Goal: Task Accomplishment & Management: Manage account settings

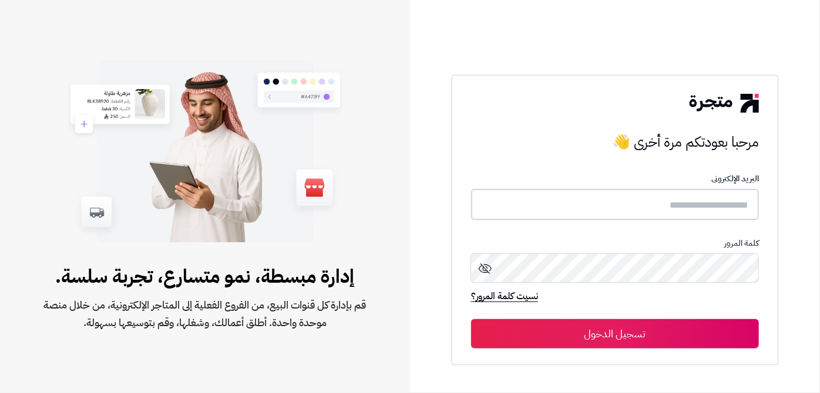
type input "**********"
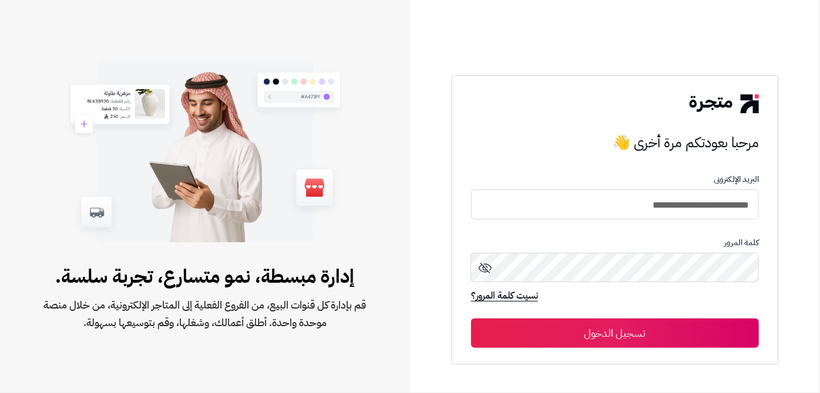
click at [532, 342] on button "تسجيل الدخول" at bounding box center [615, 333] width 288 height 29
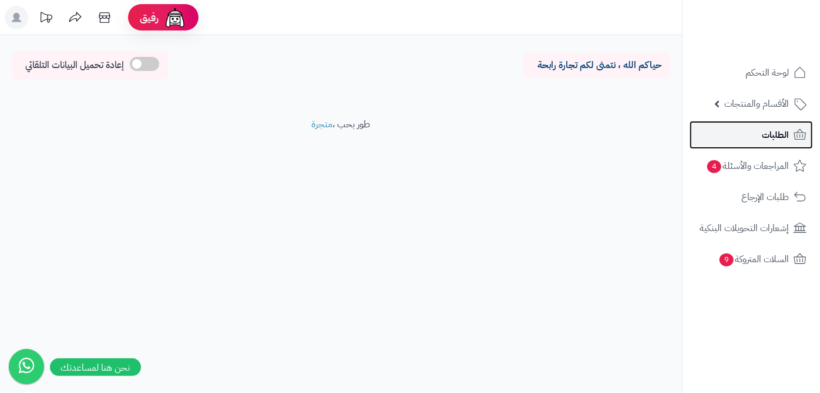
click at [753, 135] on link "الطلبات" at bounding box center [750, 135] width 123 height 28
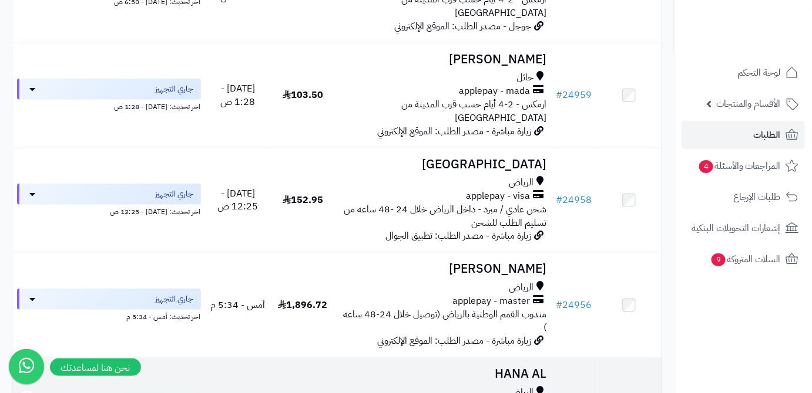
scroll to position [213, 0]
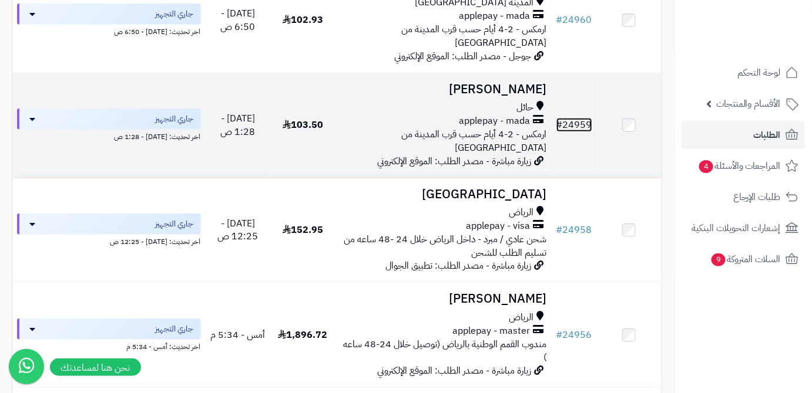
click at [576, 118] on link "# 24959" at bounding box center [574, 125] width 36 height 14
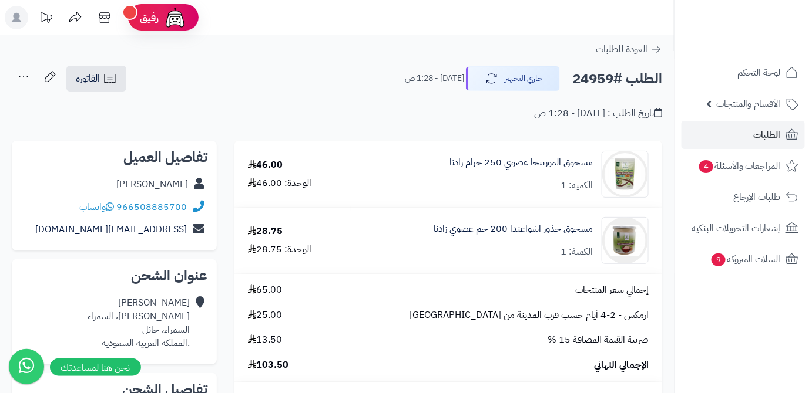
drag, startPoint x: 127, startPoint y: 184, endPoint x: 186, endPoint y: 189, distance: 59.5
click at [186, 189] on div "عبدالمجيد الروقي" at bounding box center [114, 184] width 186 height 23
copy link "عبدالمجيد الروقي"
drag, startPoint x: 118, startPoint y: 207, endPoint x: 222, endPoint y: 210, distance: 104.0
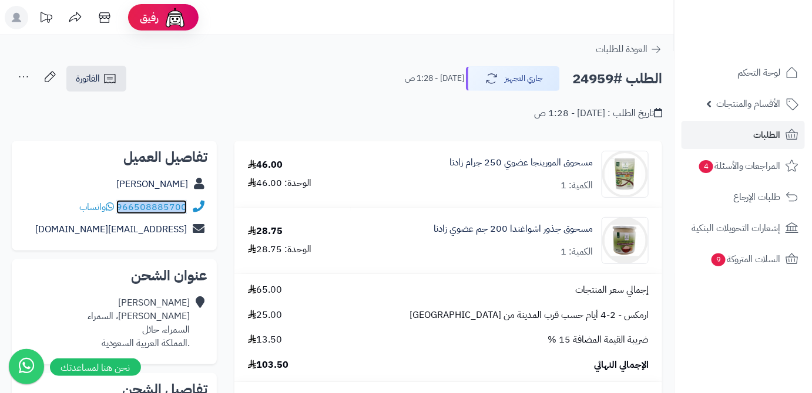
copy div "966508885700"
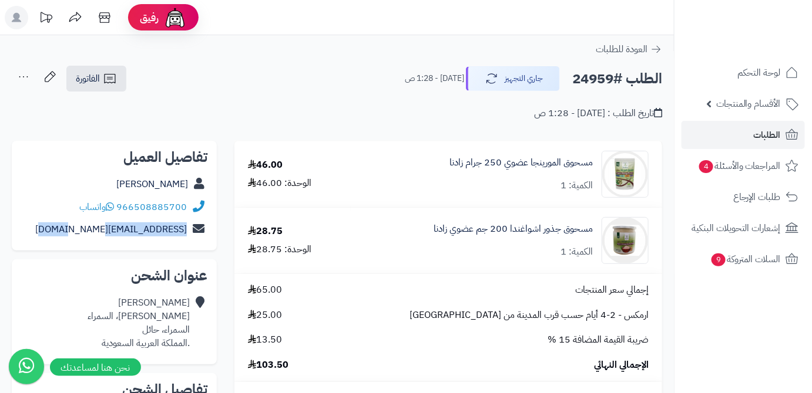
drag, startPoint x: 73, startPoint y: 231, endPoint x: 203, endPoint y: 230, distance: 130.4
click at [203, 230] on div "abosaad5700@gmail.com" at bounding box center [114, 229] width 186 height 23
copy div "abosaad5700@gmail.com"
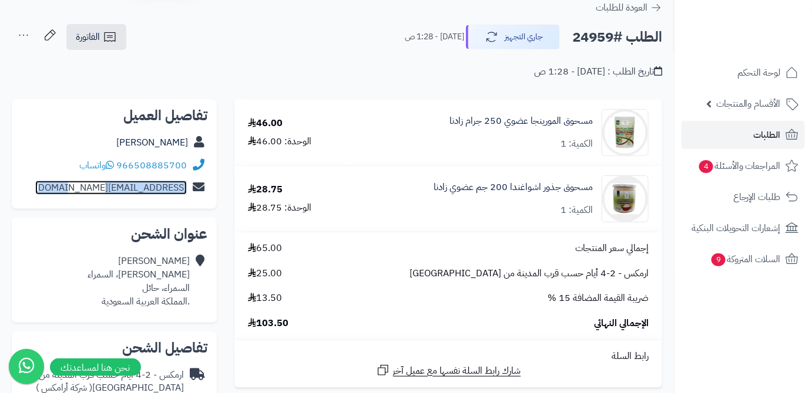
scroll to position [53, 0]
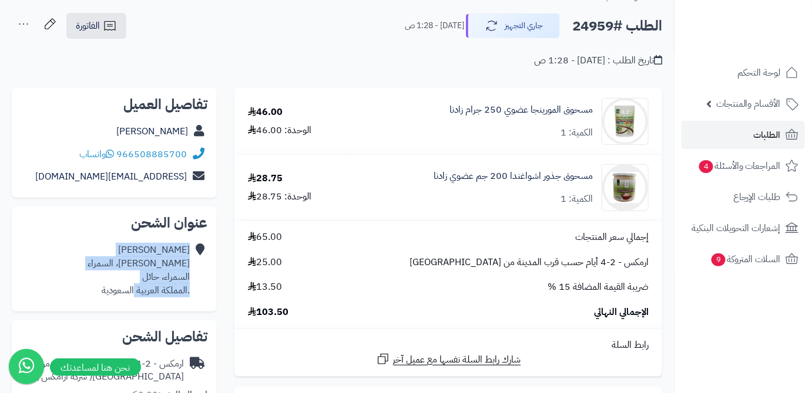
drag, startPoint x: 191, startPoint y: 276, endPoint x: 133, endPoint y: 282, distance: 58.5
click at [133, 282] on div "عبدالمجيد الروقي معروف الرصافي، السمراء السمراء، حائل .المملكة العربية السعودية" at bounding box center [114, 270] width 186 height 63
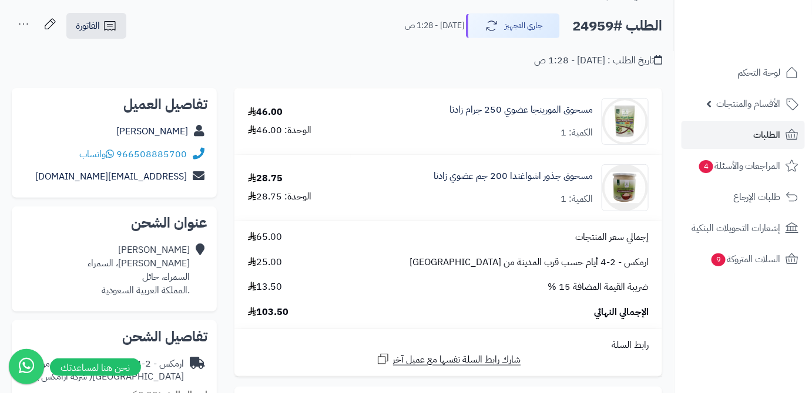
click at [133, 282] on div "عبدالمجيد الروقي معروف الرصافي، السمراء السمراء، حائل .المملكة العربية السعودية" at bounding box center [139, 270] width 102 height 53
drag, startPoint x: 139, startPoint y: 277, endPoint x: 189, endPoint y: 277, distance: 49.9
click at [189, 277] on div "عبدالمجيد الروقي معروف الرصافي، السمراء السمراء، حائل .المملكة العربية السعودية" at bounding box center [139, 270] width 102 height 53
copy div "السمراء، حائل"
click at [586, 27] on h2 "الطلب #24959" at bounding box center [617, 26] width 90 height 24
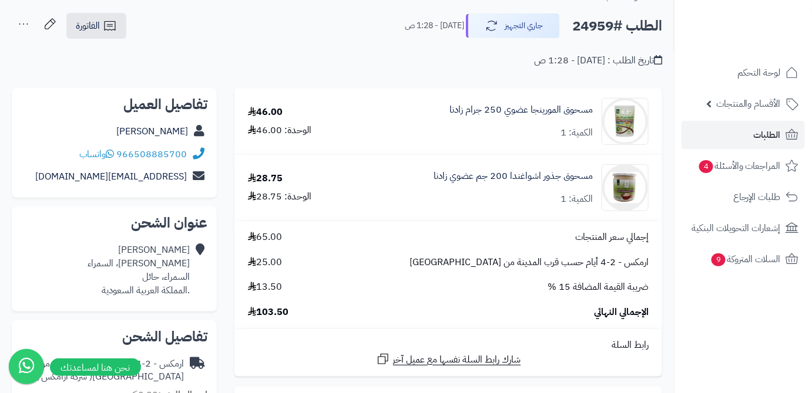
click at [586, 27] on h2 "الطلب #24959" at bounding box center [617, 26] width 90 height 24
copy h2 "24959"
drag, startPoint x: 258, startPoint y: 311, endPoint x: 288, endPoint y: 311, distance: 30.0
click at [288, 311] on span "103.50" at bounding box center [268, 313] width 41 height 14
copy span "103.50"
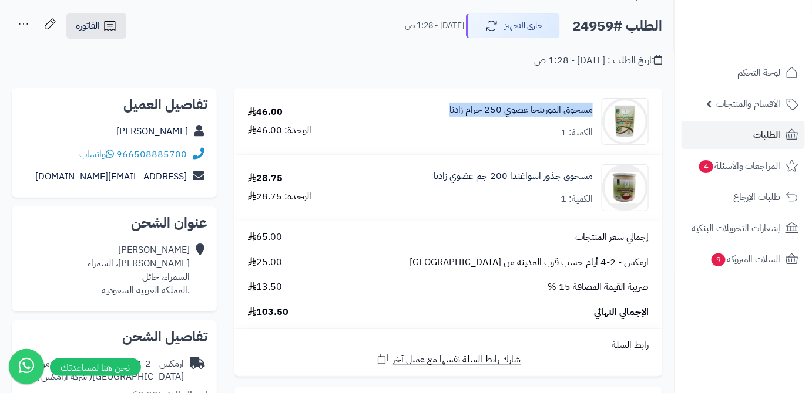
drag, startPoint x: 586, startPoint y: 112, endPoint x: 448, endPoint y: 116, distance: 138.1
click at [448, 116] on div "مسحوق المورينجا عضوي 250 جرام زادنا الكمية: 1" at bounding box center [506, 121] width 302 height 47
copy link "مسحوق المورينجا عضوي 250 جرام زادنا"
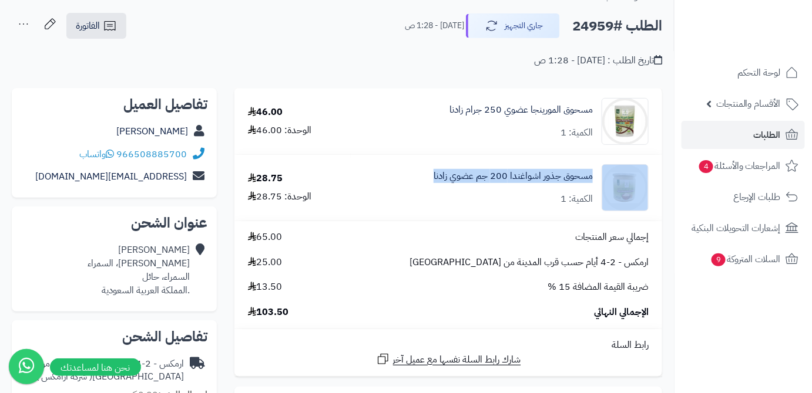
drag, startPoint x: 600, startPoint y: 177, endPoint x: 357, endPoint y: 171, distance: 242.6
click at [357, 145] on div "مسحوق جذور اشواغندا 200 جم عضوي زادنا الكمية: 1" at bounding box center [506, 121] width 302 height 47
copy div "مسحوق جذور اشواغندا 200 جم عضوي زادنا"
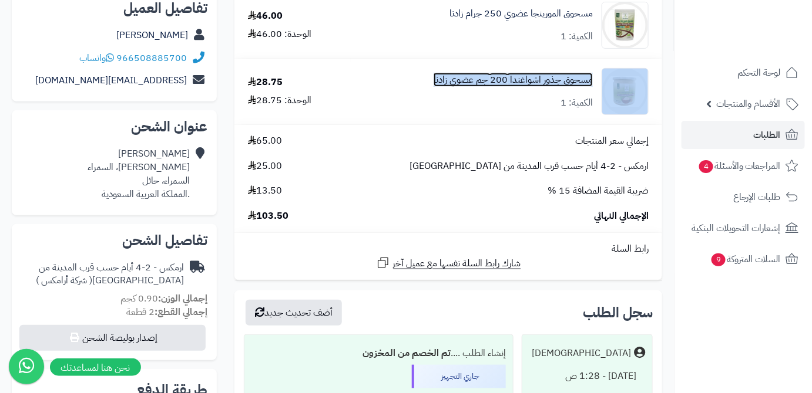
scroll to position [267, 0]
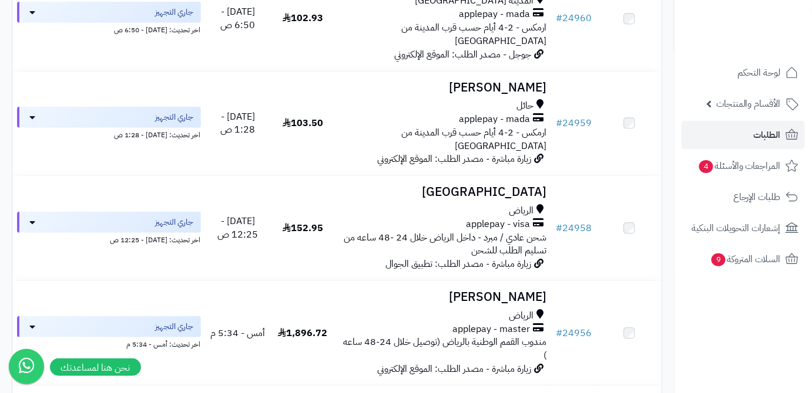
scroll to position [213, 0]
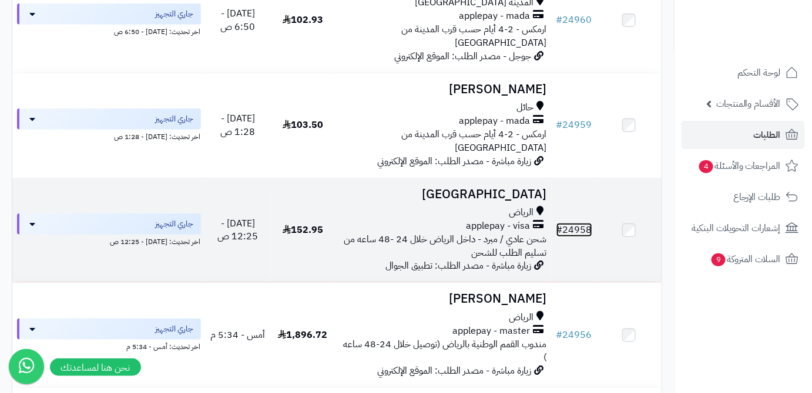
click at [589, 223] on link "# 24958" at bounding box center [574, 230] width 36 height 14
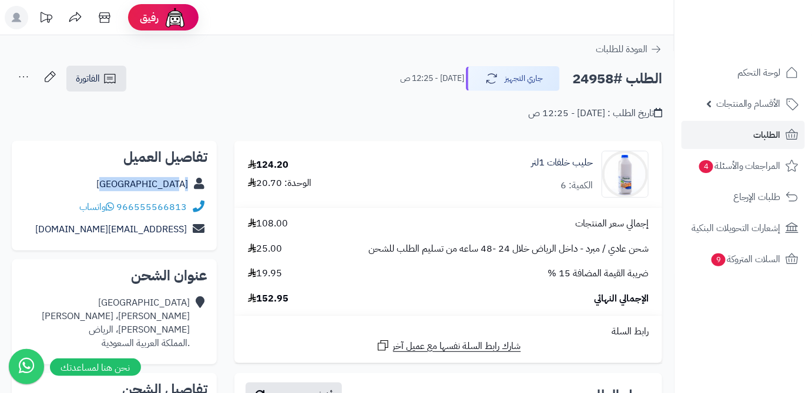
drag, startPoint x: 122, startPoint y: 183, endPoint x: 190, endPoint y: 191, distance: 69.2
click at [190, 191] on div "Bandar Alharbi" at bounding box center [114, 184] width 186 height 23
copy div "Bandar Alharbi"
click at [593, 79] on h2 "الطلب #24958" at bounding box center [617, 79] width 90 height 24
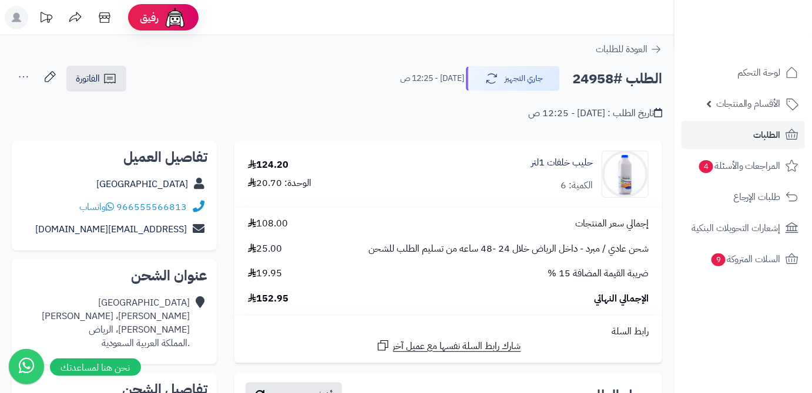
copy h2 "24958"
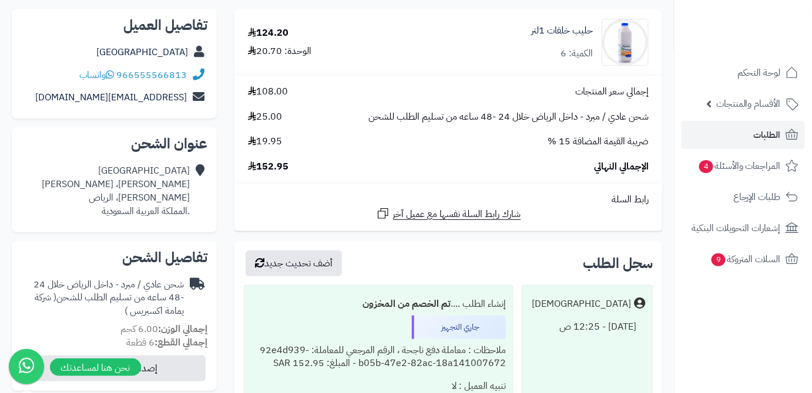
scroll to position [160, 0]
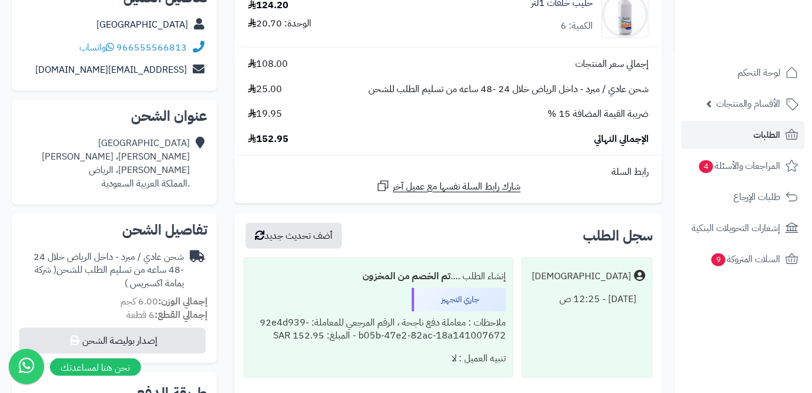
drag, startPoint x: 257, startPoint y: 136, endPoint x: 301, endPoint y: 144, distance: 44.7
click at [301, 144] on div "الإجمالي النهائي 152.95" at bounding box center [448, 140] width 418 height 14
copy span "152.95"
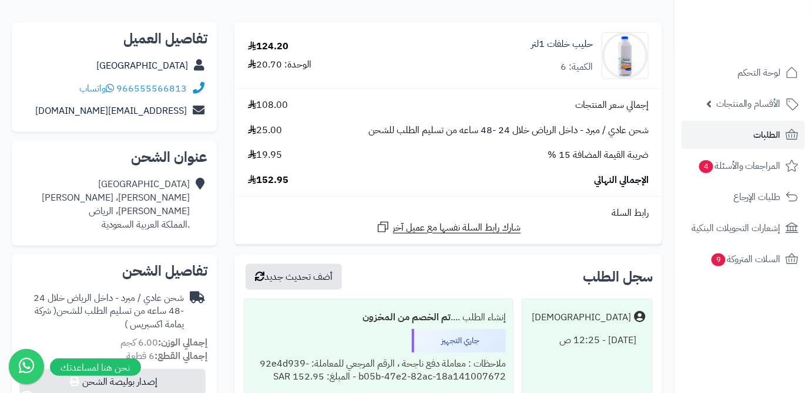
scroll to position [53, 0]
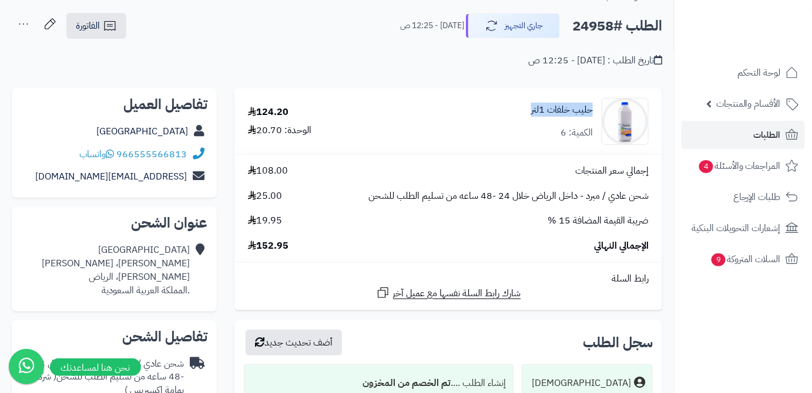
drag, startPoint x: 525, startPoint y: 110, endPoint x: 594, endPoint y: 110, distance: 68.7
click at [594, 110] on div "حليب خلفات 1لتر الكمية: 6" at bounding box center [530, 121] width 254 height 47
copy link "حليب خلفات 1لتر"
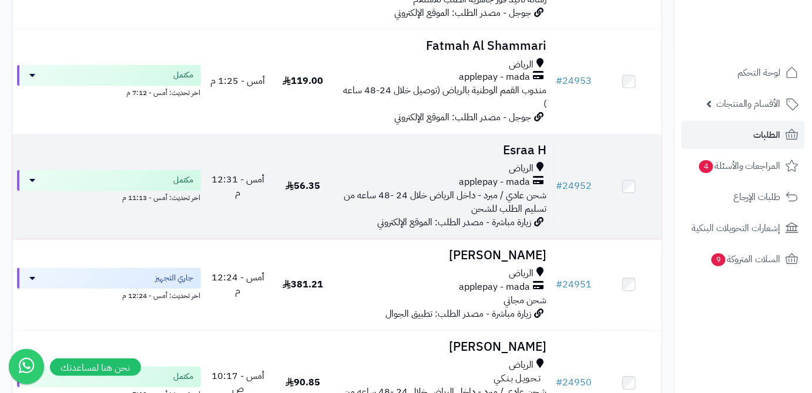
scroll to position [694, 0]
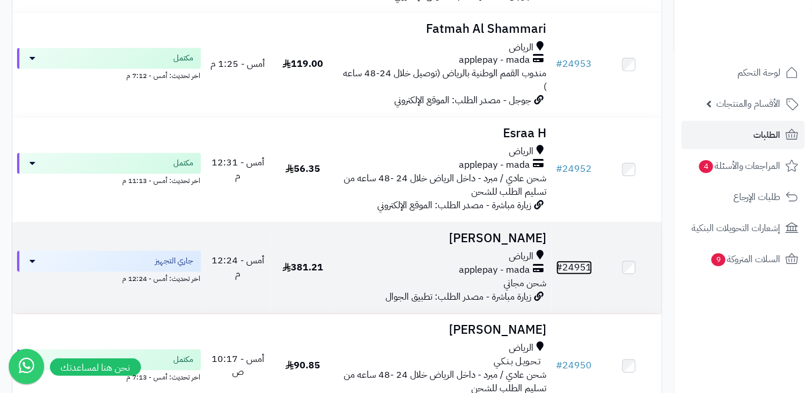
click at [571, 261] on link "# 24951" at bounding box center [574, 268] width 36 height 14
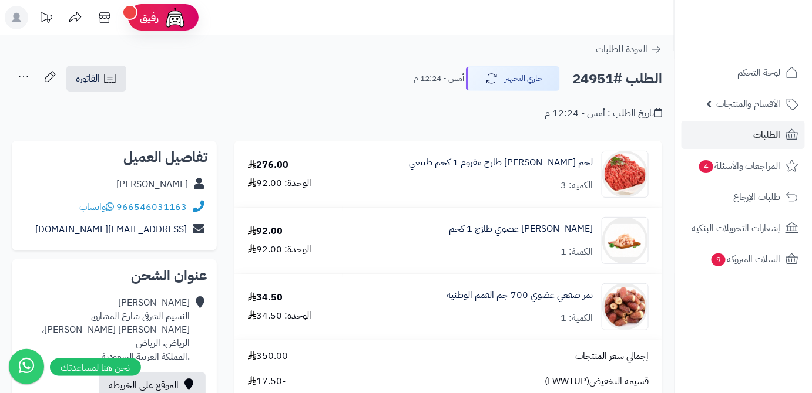
drag, startPoint x: 134, startPoint y: 187, endPoint x: 188, endPoint y: 190, distance: 53.5
click at [188, 190] on div "[PERSON_NAME]" at bounding box center [114, 184] width 186 height 23
copy link "[PERSON_NAME]"
click at [600, 75] on h2 "الطلب #24951" at bounding box center [617, 79] width 90 height 24
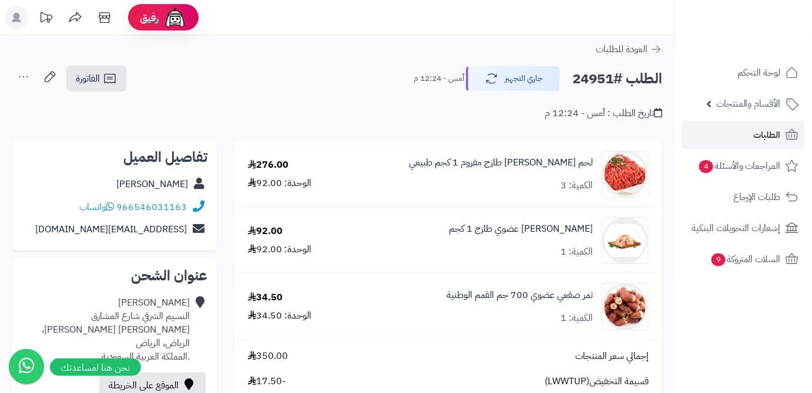
copy h2 "24951"
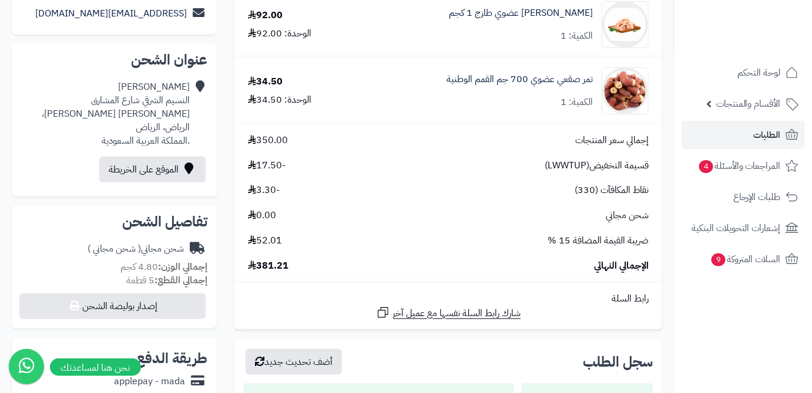
scroll to position [267, 0]
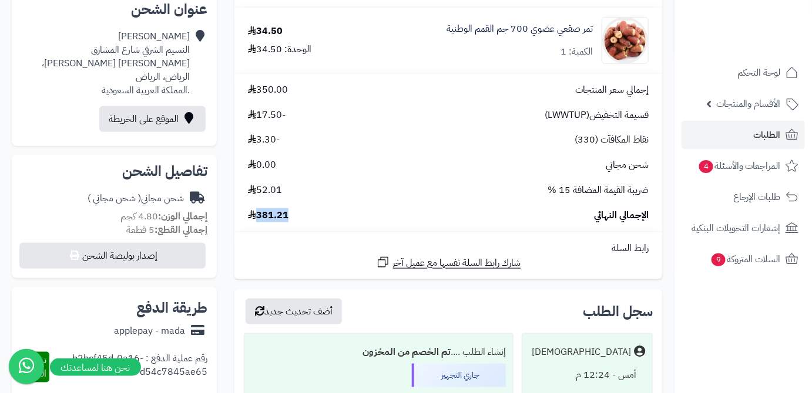
drag, startPoint x: 258, startPoint y: 214, endPoint x: 307, endPoint y: 217, distance: 49.4
click at [307, 217] on div "الإجمالي النهائي 381.21" at bounding box center [448, 216] width 418 height 14
copy span "381.21"
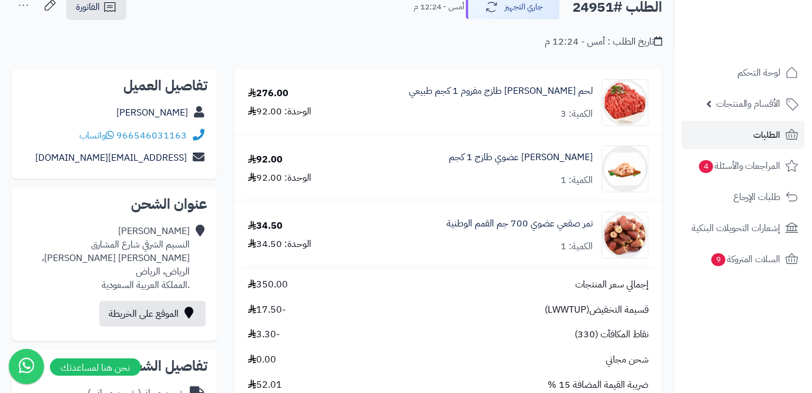
scroll to position [53, 0]
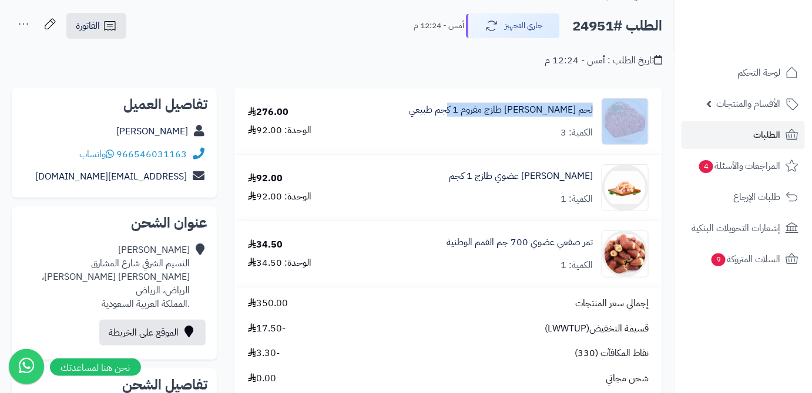
drag, startPoint x: 477, startPoint y: 112, endPoint x: 606, endPoint y: 112, distance: 128.6
click at [606, 112] on div "لحم نعيمي طازج مفروم 1 كجم طبيعي الكمية: 3" at bounding box center [502, 121] width 310 height 47
copy div "لحم نعيمي طازج مفروم 1 كجم طبيعي"
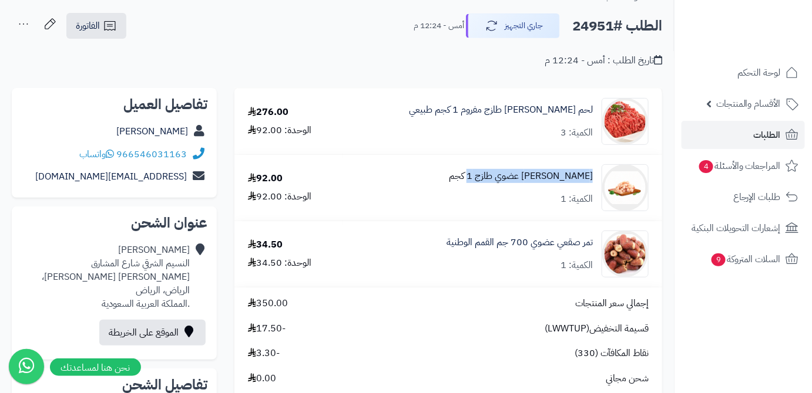
drag, startPoint x: 462, startPoint y: 178, endPoint x: 592, endPoint y: 174, distance: 130.4
click at [592, 145] on div "دهن نعيمي عضوي طازج 1 كجم الكمية: 1" at bounding box center [502, 121] width 310 height 47
copy link "دهن نعيمي عضوي طازج 1 كجم"
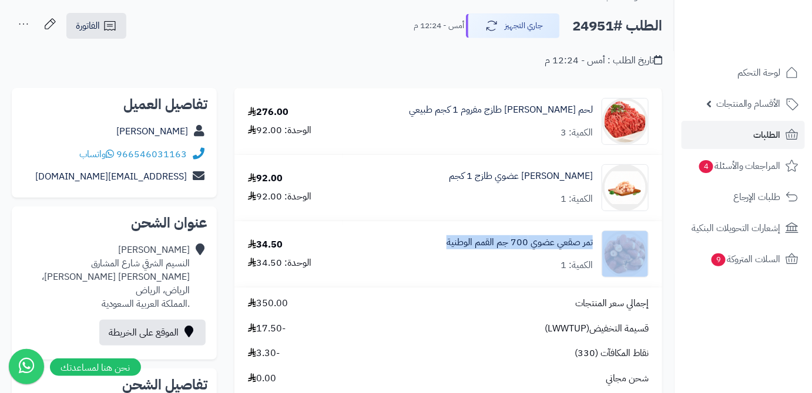
drag, startPoint x: 440, startPoint y: 243, endPoint x: 614, endPoint y: 249, distance: 173.3
click at [614, 145] on div "تمر صقعي عضوي 700 جم القمم الوطنية الكمية: 1" at bounding box center [502, 121] width 310 height 47
copy div "تمر صقعي عضوي 700 جم القمم الوطنية"
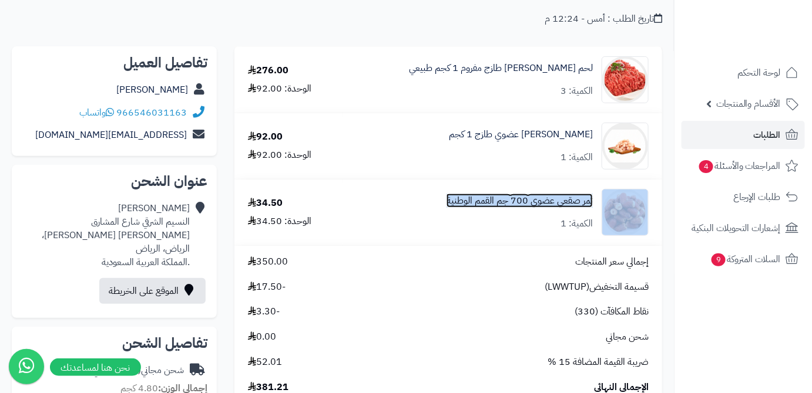
scroll to position [160, 0]
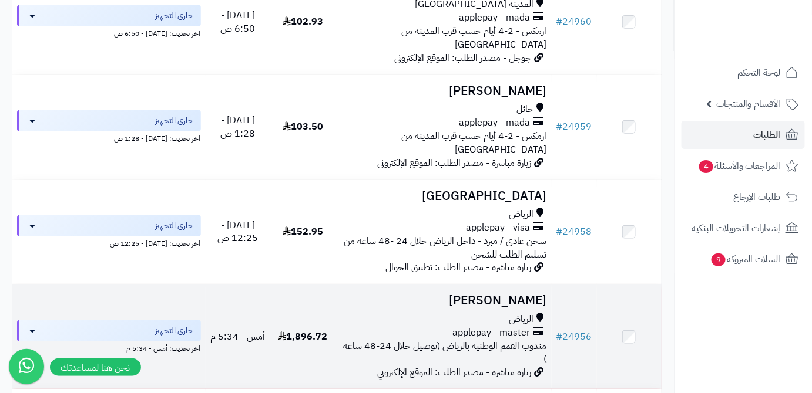
scroll to position [213, 0]
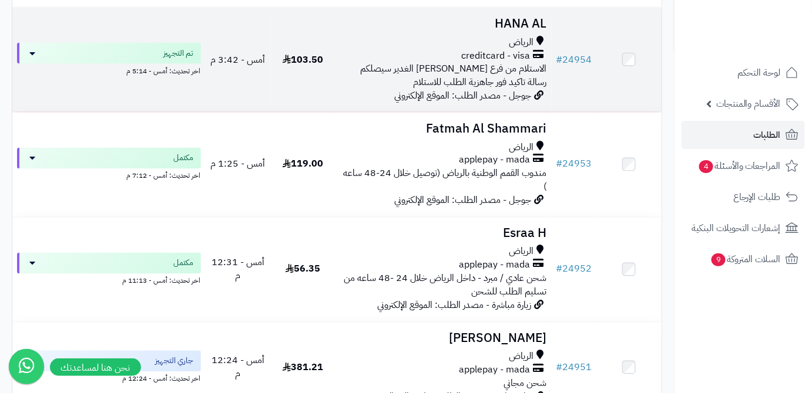
scroll to position [640, 0]
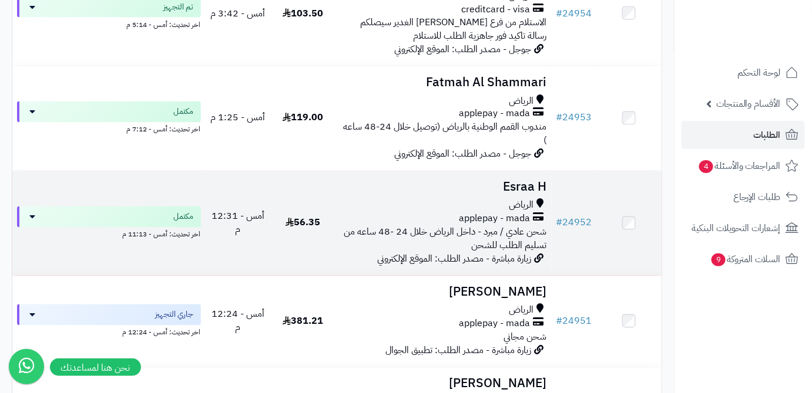
click at [531, 171] on td "Esraa H الرياض applepay - mada شحن عادي / مبرد - داخل الرياض خلال 24 -48 ساعه م…" at bounding box center [443, 223] width 216 height 105
click at [510, 181] on h3 "Esraa H" at bounding box center [443, 188] width 207 height 14
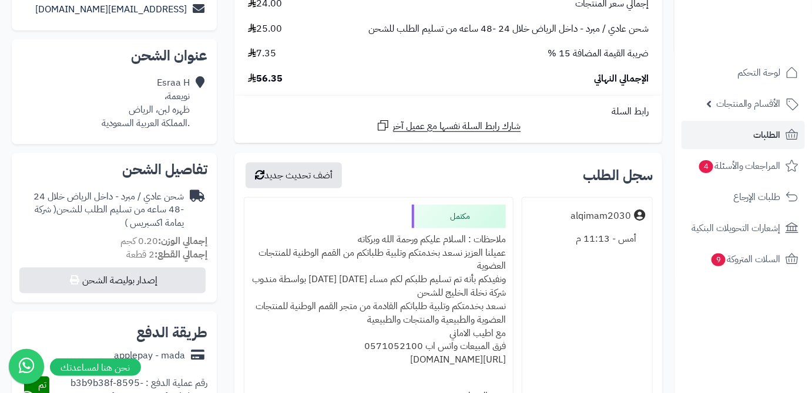
scroll to position [267, 0]
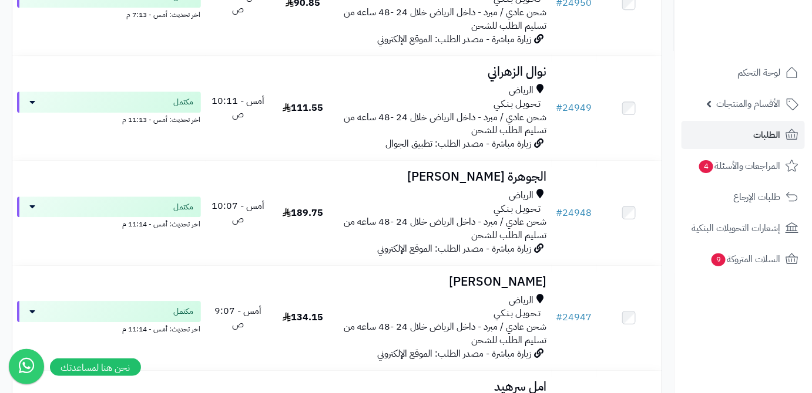
scroll to position [1068, 0]
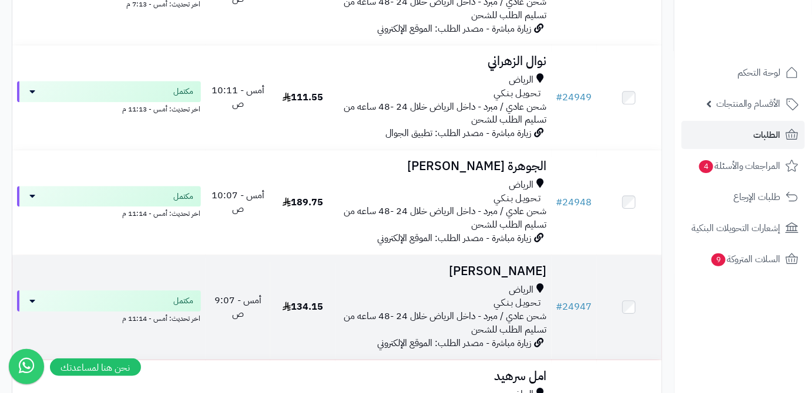
click at [452, 265] on h3 "Abdullah Alzahrani" at bounding box center [443, 272] width 207 height 14
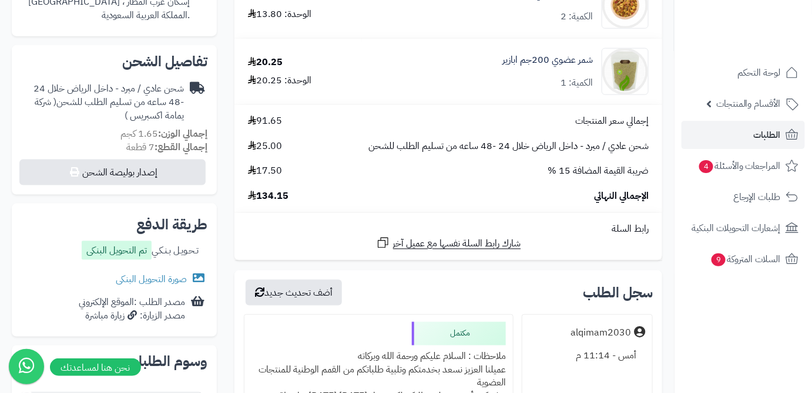
scroll to position [427, 0]
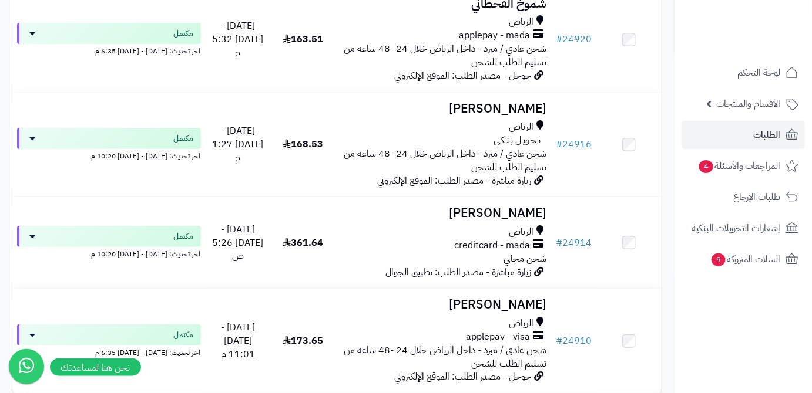
scroll to position [2973, 0]
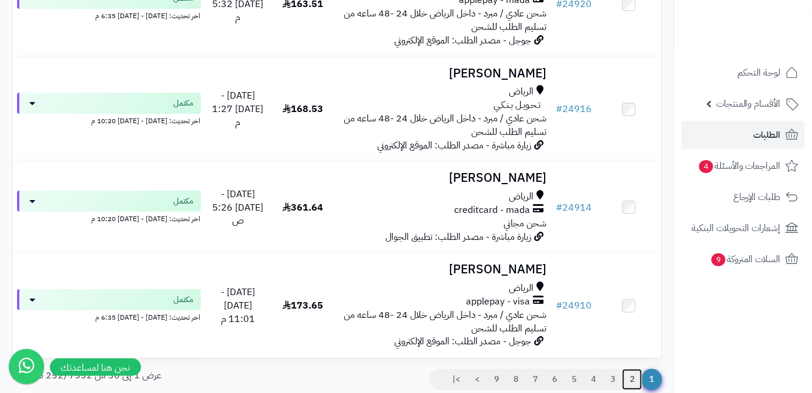
click at [631, 369] on link "2" at bounding box center [632, 379] width 20 height 21
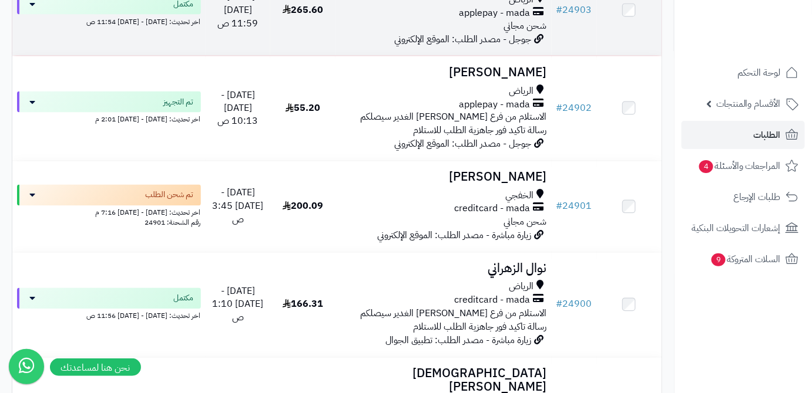
scroll to position [640, 0]
